Goal: Find contact information: Find contact information

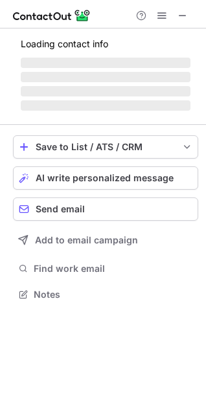
scroll to position [282, 206]
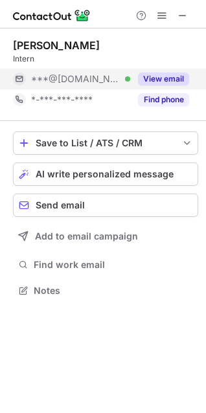
click at [142, 84] on button "View email" at bounding box center [163, 79] width 51 height 13
click at [157, 82] on div "***@[DOMAIN_NAME]" at bounding box center [110, 79] width 158 height 12
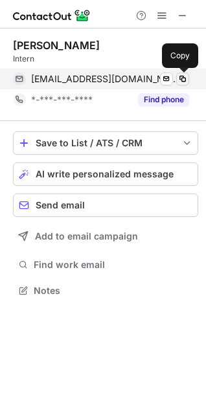
click at [181, 76] on span at bounding box center [182, 79] width 10 height 10
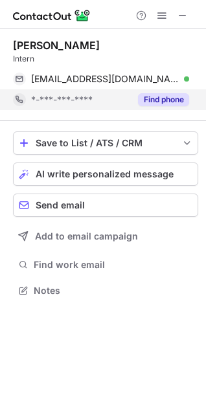
click at [163, 92] on div "Find phone" at bounding box center [159, 99] width 59 height 21
click at [163, 92] on div "*-***-***-****" at bounding box center [101, 99] width 176 height 21
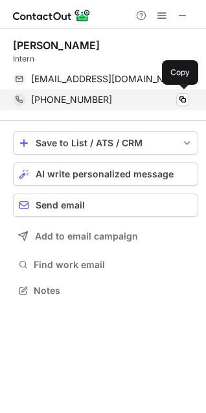
click at [176, 106] on div "+14166598267 Copy" at bounding box center [101, 99] width 176 height 21
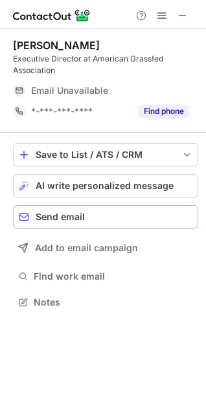
scroll to position [314, 206]
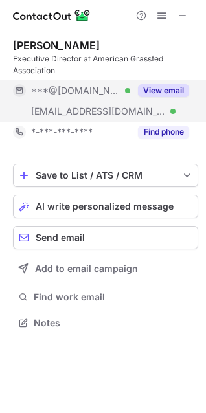
click at [150, 90] on button "View email" at bounding box center [163, 90] width 51 height 13
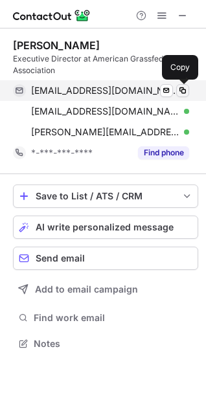
click at [179, 92] on span at bounding box center [182, 90] width 10 height 10
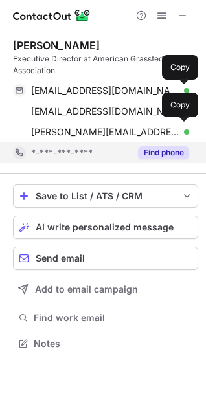
click at [181, 152] on button "Find phone" at bounding box center [163, 152] width 51 height 13
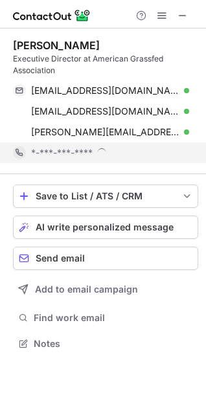
click at [181, 152] on div "*-***-***-****" at bounding box center [110, 153] width 158 height 12
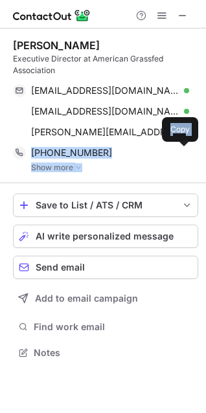
click at [181, 152] on span at bounding box center [182, 153] width 10 height 10
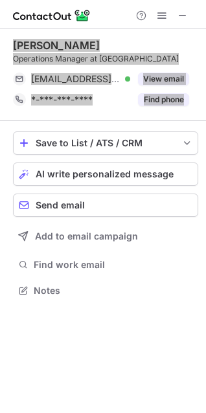
scroll to position [293, 206]
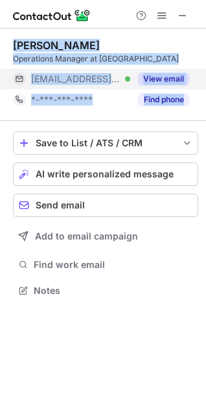
click at [146, 85] on button "View email" at bounding box center [163, 79] width 51 height 13
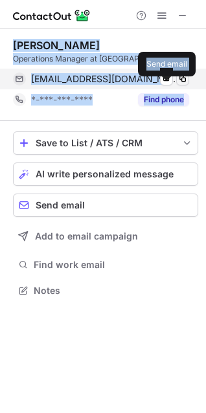
click at [177, 84] on span at bounding box center [182, 79] width 10 height 10
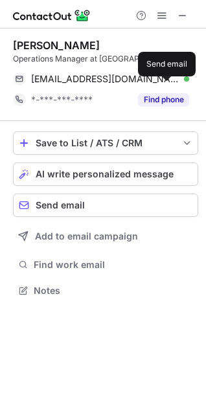
scroll to position [6, 6]
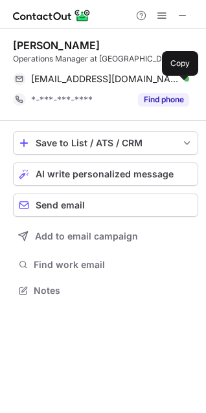
click at [174, 85] on div "awiles@avonside.school.nz Verified" at bounding box center [110, 79] width 158 height 12
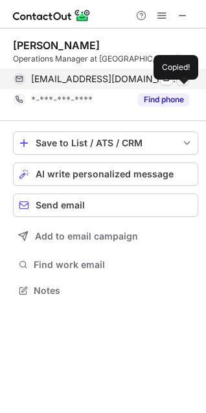
click at [178, 84] on span at bounding box center [182, 79] width 10 height 10
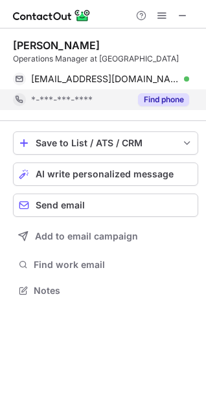
click at [166, 106] on button "Find phone" at bounding box center [163, 99] width 51 height 13
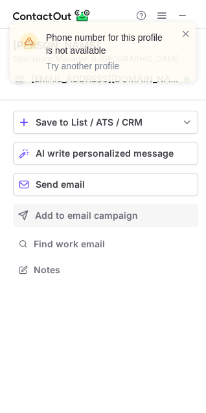
scroll to position [273, 206]
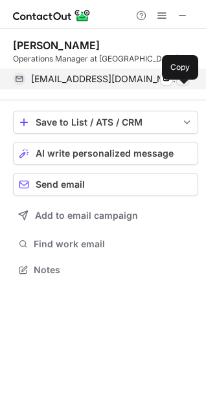
click at [177, 85] on button at bounding box center [182, 79] width 13 height 13
click at [186, 84] on span at bounding box center [182, 79] width 10 height 10
click at [181, 84] on span at bounding box center [182, 79] width 10 height 10
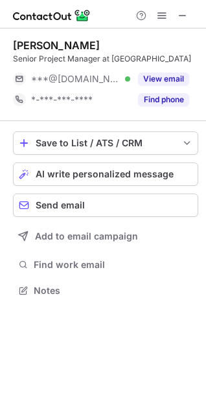
scroll to position [282, 206]
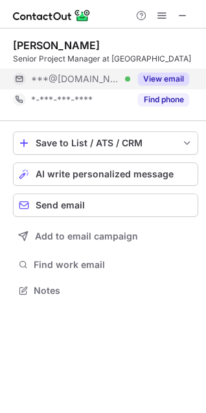
click at [162, 71] on div "View email" at bounding box center [159, 79] width 59 height 21
click at [130, 71] on div "***@[DOMAIN_NAME] Verified" at bounding box center [71, 79] width 117 height 21
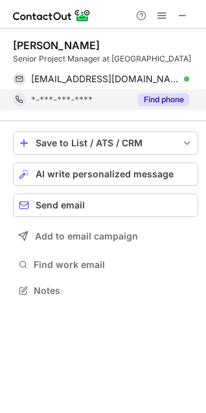
click at [166, 91] on div "Find phone" at bounding box center [159, 99] width 59 height 21
click at [130, 91] on div "*-***-***-****" at bounding box center [71, 99] width 117 height 21
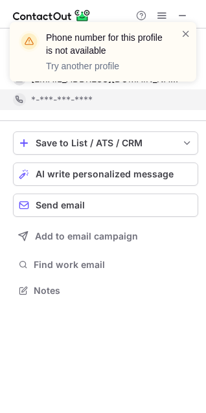
click at [182, 82] on div "Phone number for this profile is not available Try another profile" at bounding box center [102, 57] width 207 height 96
click at [187, 33] on span at bounding box center [186, 33] width 10 height 13
click at [188, 32] on span at bounding box center [186, 33] width 10 height 13
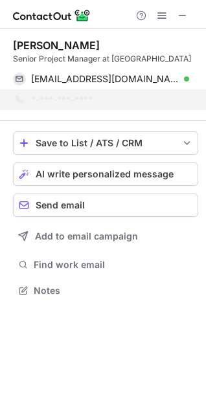
click at [190, 78] on div "Phone number for this profile is not available Try another profile" at bounding box center [103, 52] width 186 height 60
click at [189, 78] on div "Phone number for this profile is not available Try another profile" at bounding box center [103, 52] width 186 height 60
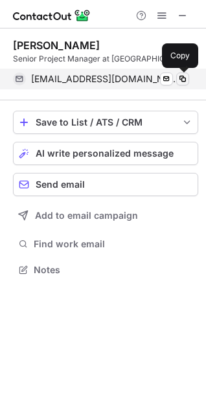
click at [185, 84] on span at bounding box center [182, 79] width 10 height 10
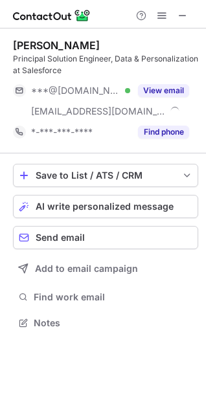
scroll to position [314, 206]
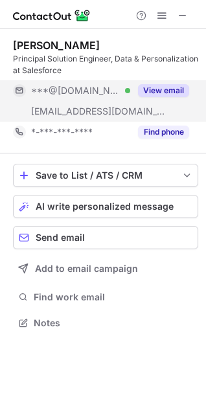
click at [170, 89] on button "View email" at bounding box center [163, 90] width 51 height 13
click at [170, 89] on div "***@[DOMAIN_NAME]" at bounding box center [110, 91] width 158 height 12
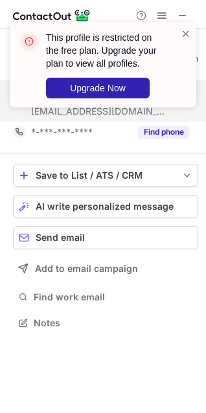
click at [186, 90] on div "This profile is restricted on the free plan. Upgrade your plan to view all prof…" at bounding box center [102, 70] width 207 height 122
click at [187, 31] on span at bounding box center [186, 33] width 10 height 13
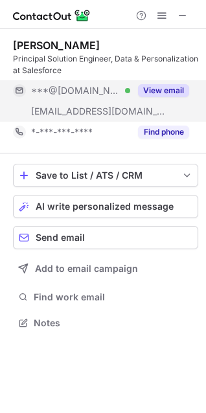
scroll to position [282, 206]
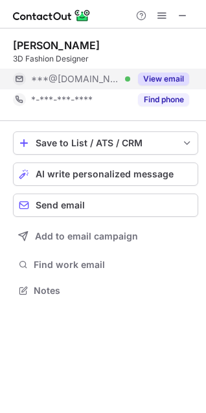
click at [173, 83] on button "View email" at bounding box center [163, 79] width 51 height 13
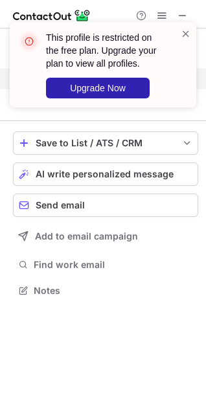
click at [179, 32] on div "This profile is restricted on the free plan. Upgrade your plan to view all prof…" at bounding box center [98, 64] width 166 height 75
click at [183, 30] on span at bounding box center [186, 33] width 10 height 13
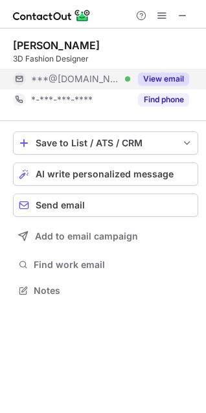
click at [167, 95] on div "This profile is restricted on the free plan. Upgrade your plan to view all prof…" at bounding box center [111, 64] width 131 height 67
click at [167, 100] on div "This profile is restricted on the free plan. Upgrade your plan to view all prof…" at bounding box center [98, 64] width 166 height 75
click at [167, 100] on button "Find phone" at bounding box center [163, 99] width 51 height 13
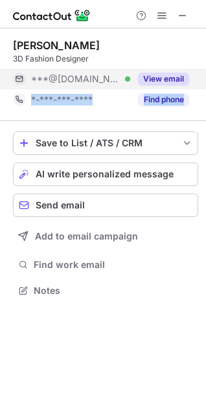
click at [130, 100] on div "*-***-***-****" at bounding box center [80, 100] width 99 height 12
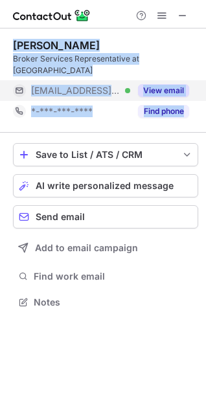
click at [156, 80] on div "View email" at bounding box center [159, 90] width 59 height 21
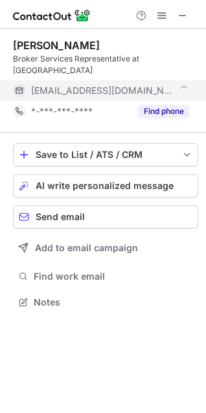
click at [166, 86] on div "***@warnerpacific.com" at bounding box center [101, 90] width 176 height 21
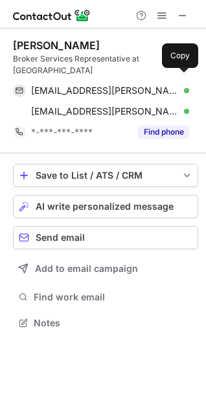
scroll to position [302, 206]
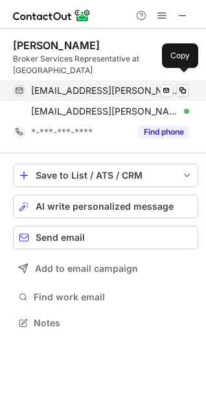
click at [184, 85] on span at bounding box center [182, 90] width 10 height 10
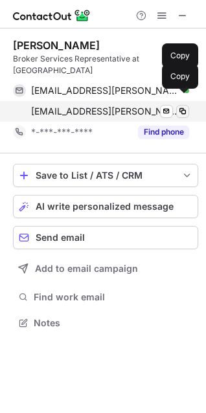
click at [185, 106] on span at bounding box center [182, 111] width 10 height 10
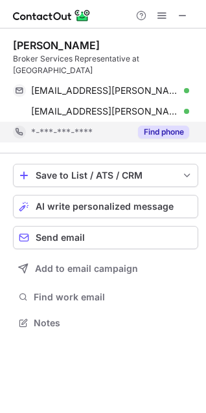
click at [181, 126] on button "Find phone" at bounding box center [163, 132] width 51 height 13
click at [130, 126] on div "*-***-***-****" at bounding box center [80, 132] width 99 height 12
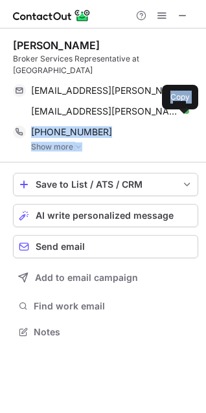
scroll to position [311, 206]
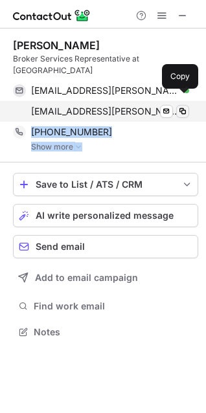
click at [187, 106] on span at bounding box center [182, 111] width 10 height 10
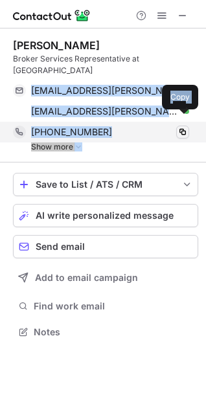
click at [185, 127] on span at bounding box center [182, 132] width 10 height 10
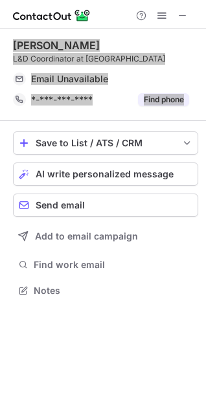
scroll to position [302, 206]
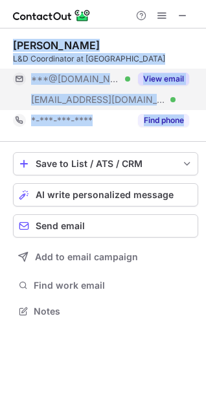
click at [130, 82] on div "View email" at bounding box center [159, 79] width 59 height 21
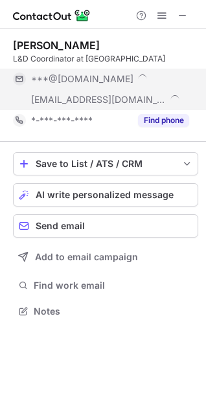
click at [170, 79] on div "***@[DOMAIN_NAME]" at bounding box center [110, 79] width 158 height 12
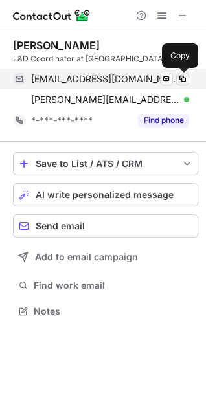
click at [179, 78] on span at bounding box center [182, 79] width 10 height 10
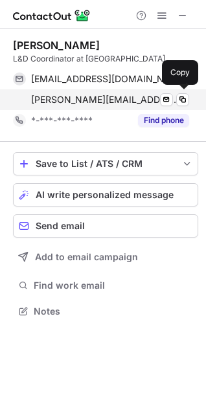
click at [188, 105] on div "sukriti.mittal@marriotthotels.com Verified" at bounding box center [110, 100] width 158 height 12
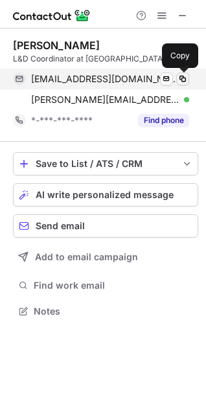
click at [178, 85] on button at bounding box center [182, 79] width 13 height 13
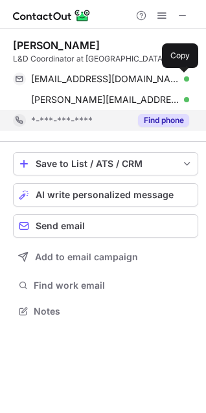
click at [172, 120] on button "Find phone" at bounding box center [163, 120] width 51 height 13
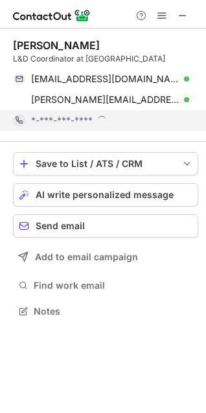
click at [171, 120] on div "*-***-***-****" at bounding box center [110, 121] width 158 height 12
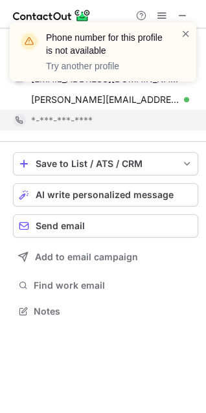
click at [181, 118] on div "*-***-***-****" at bounding box center [110, 121] width 158 height 12
